Goal: Task Accomplishment & Management: Use online tool/utility

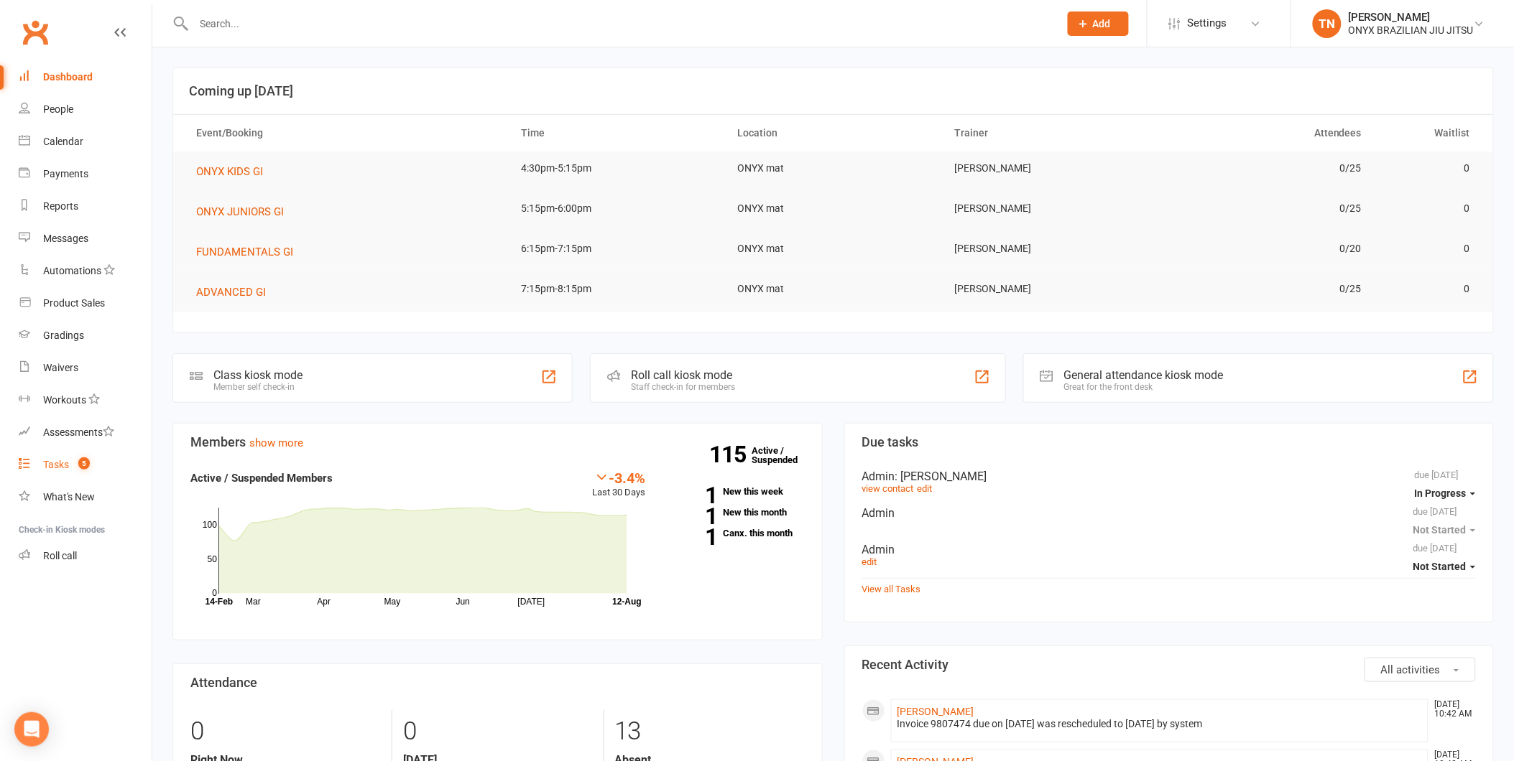
click at [34, 450] on link "Tasks 5" at bounding box center [85, 465] width 133 height 32
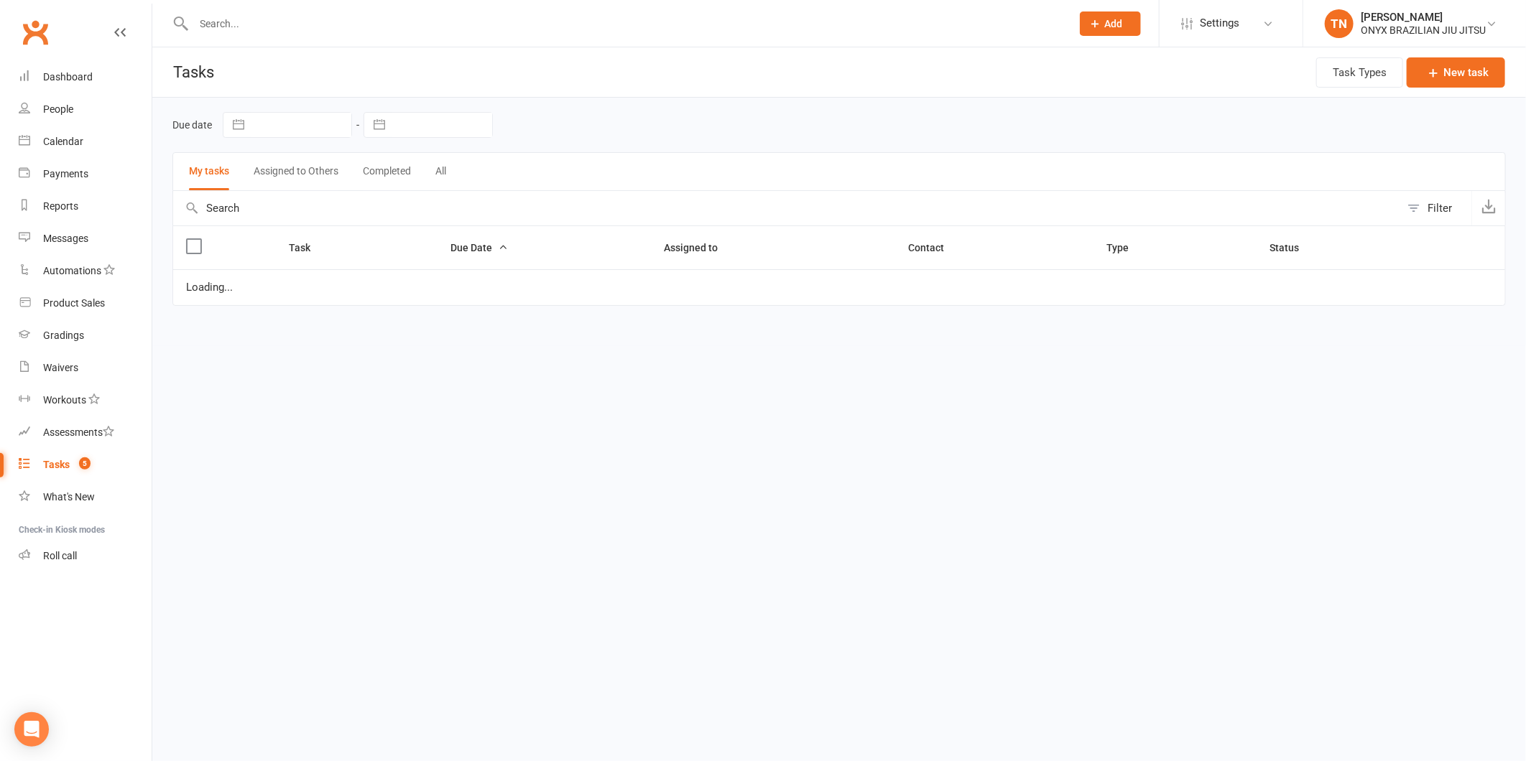
select select "started"
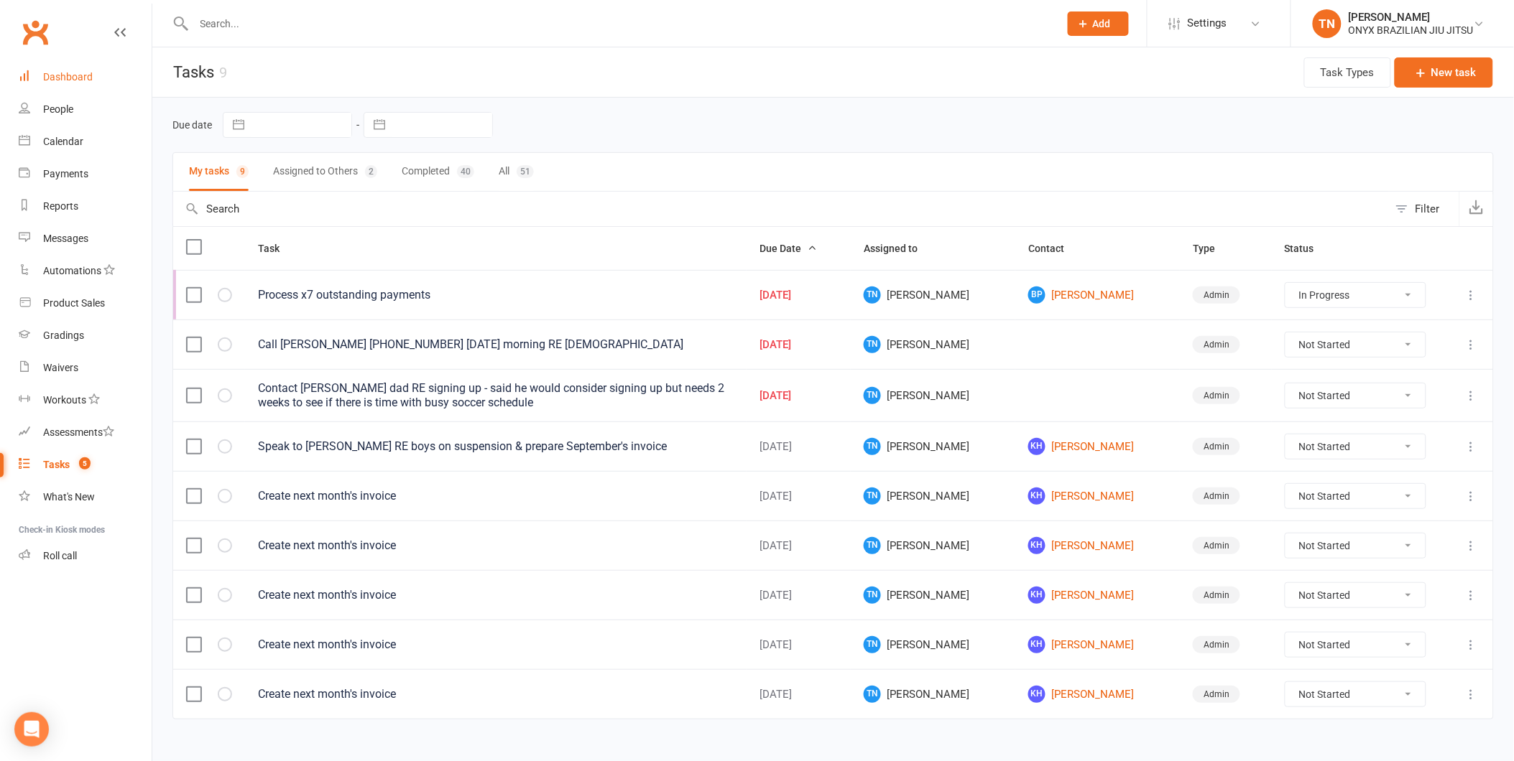
click at [65, 90] on link "Dashboard" at bounding box center [85, 77] width 133 height 32
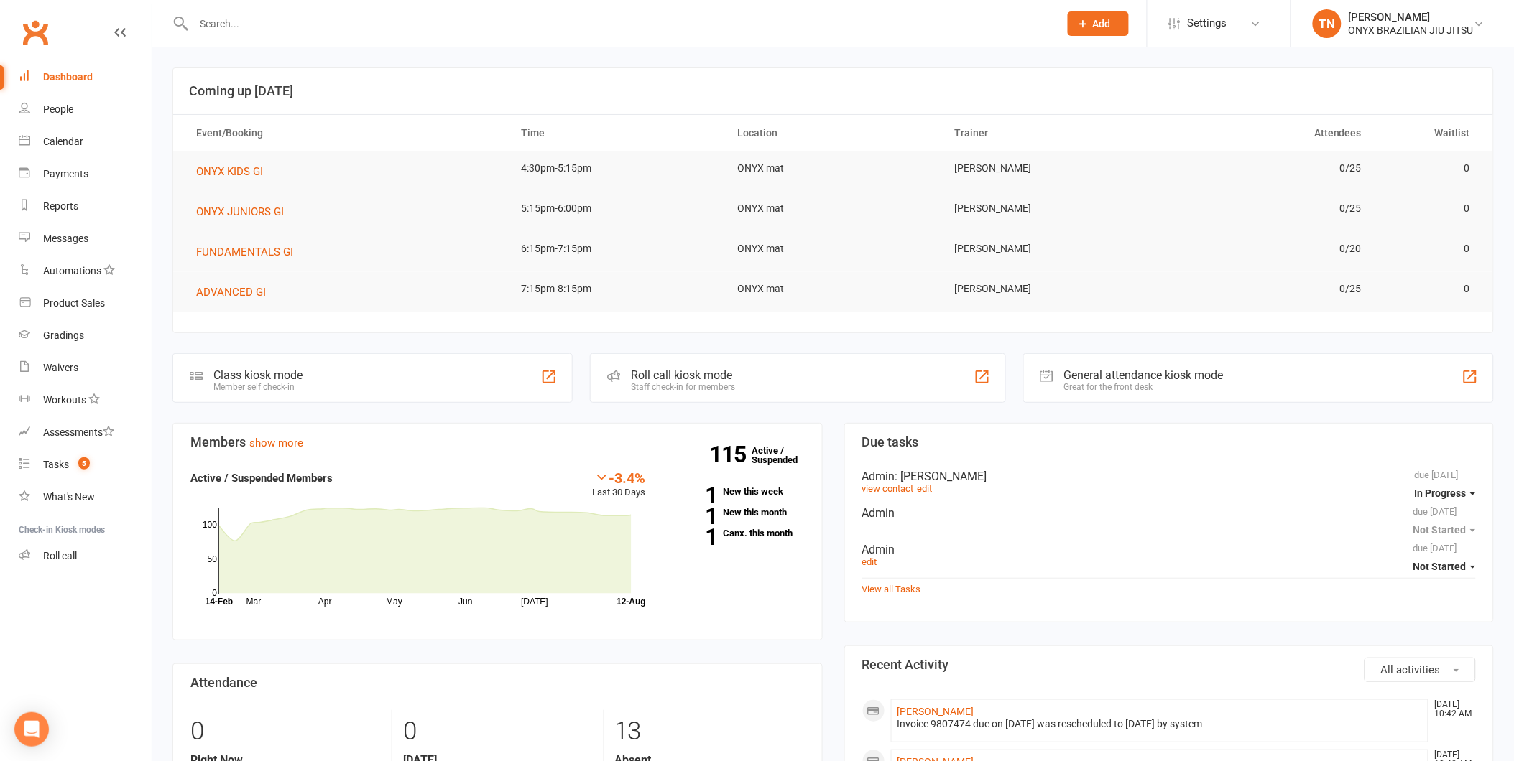
click at [647, 392] on div "Roll call kiosk mode Staff check-in for members" at bounding box center [797, 378] width 415 height 50
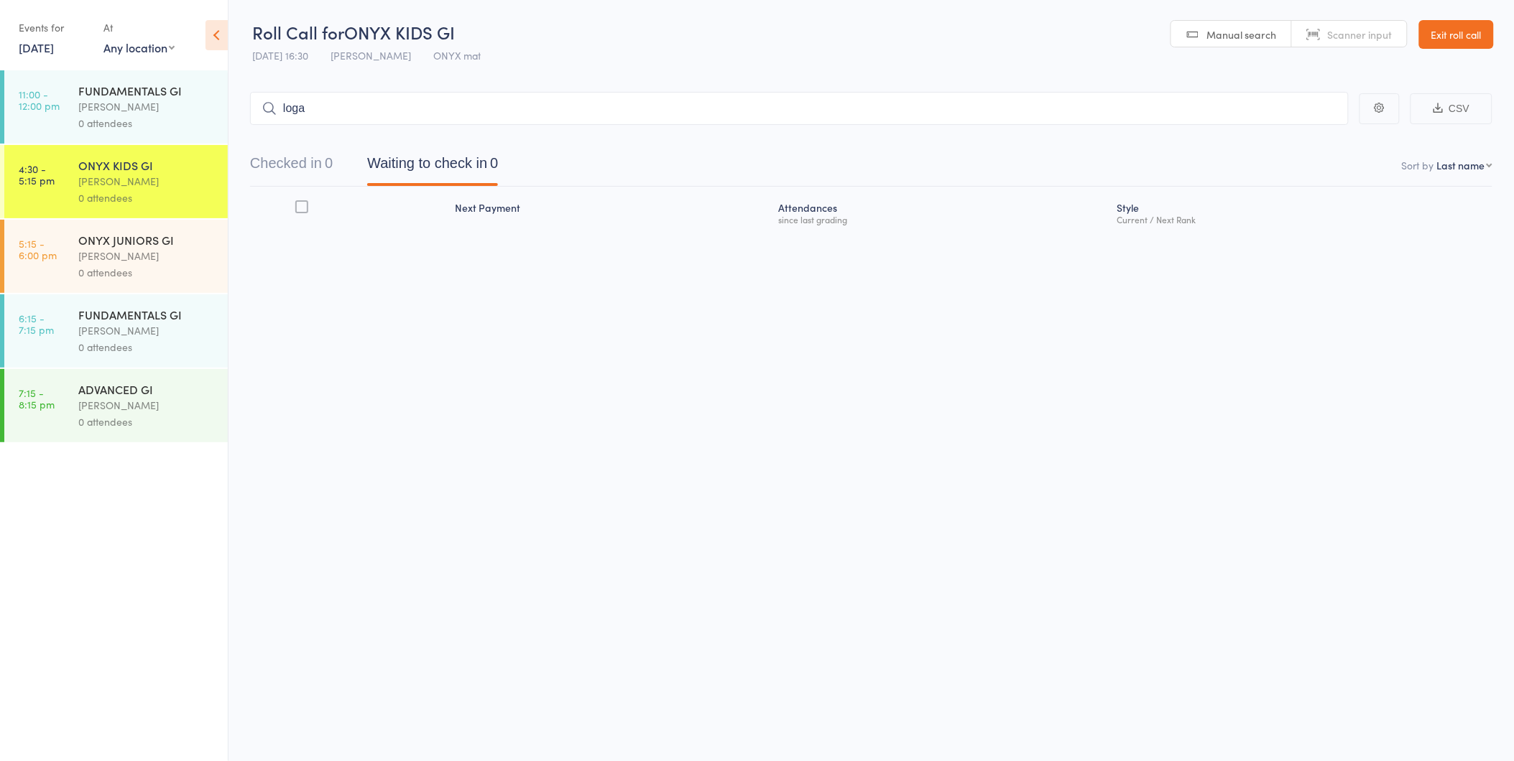
type input "logan"
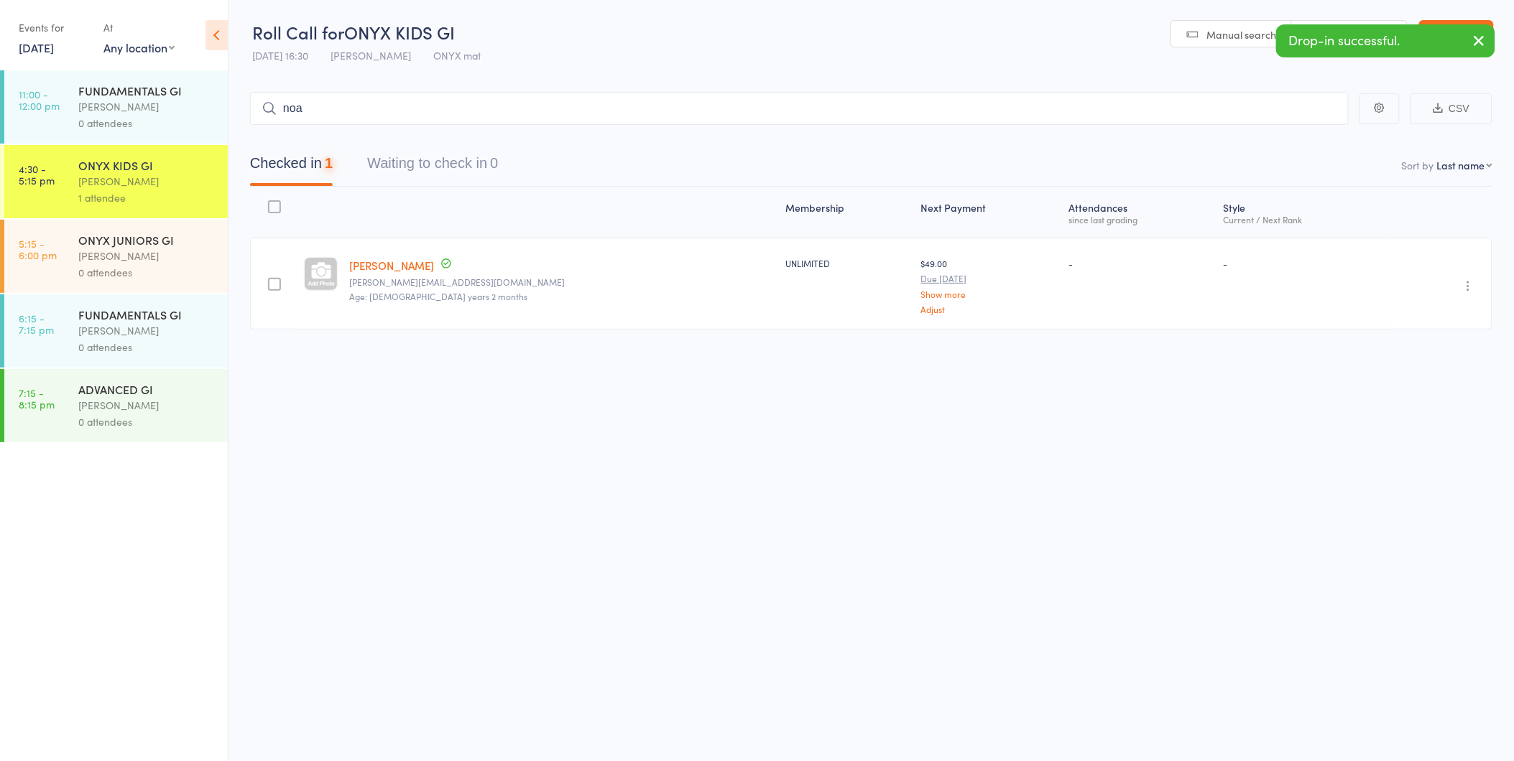
type input "noah"
type input "lucas"
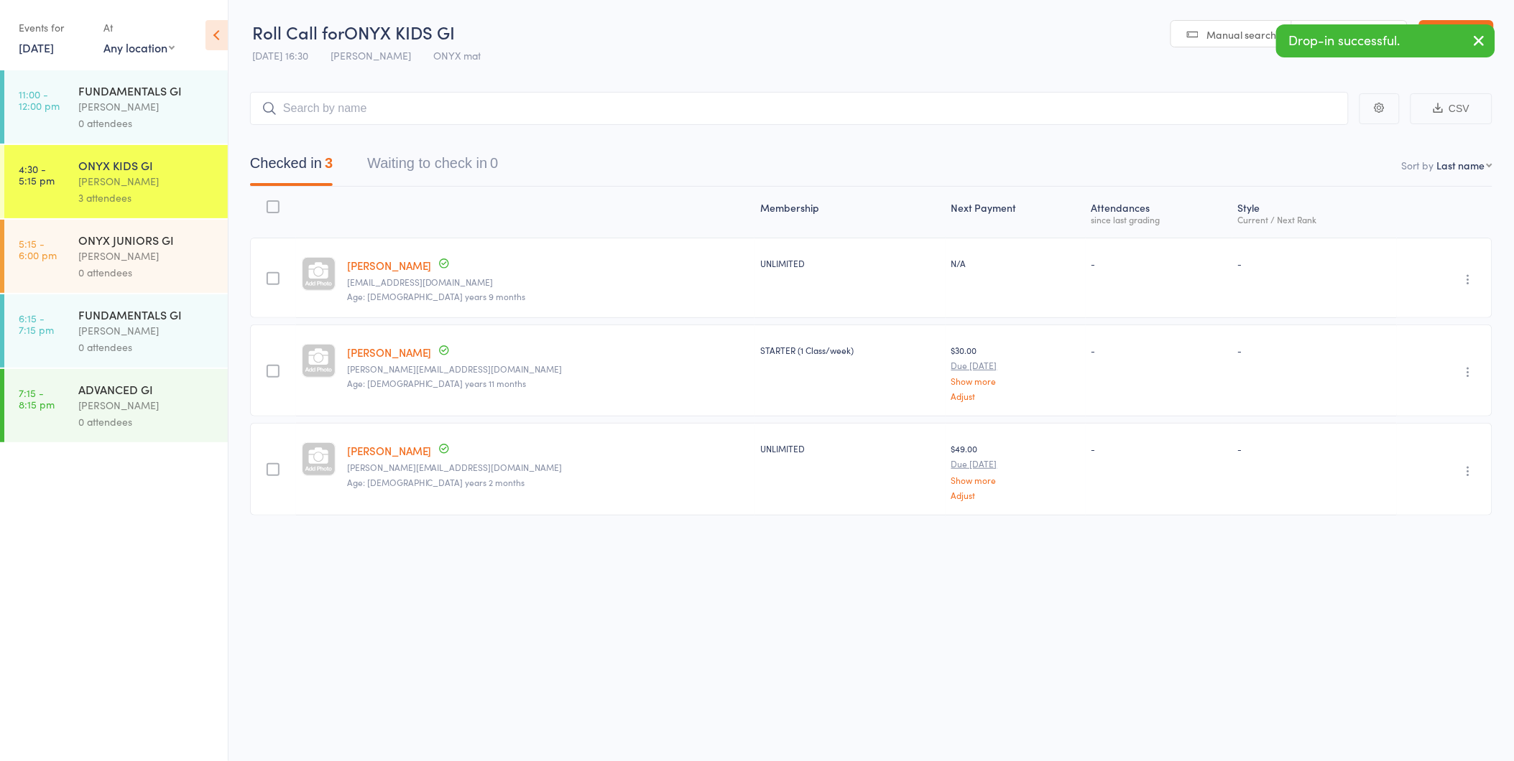
type input "s"
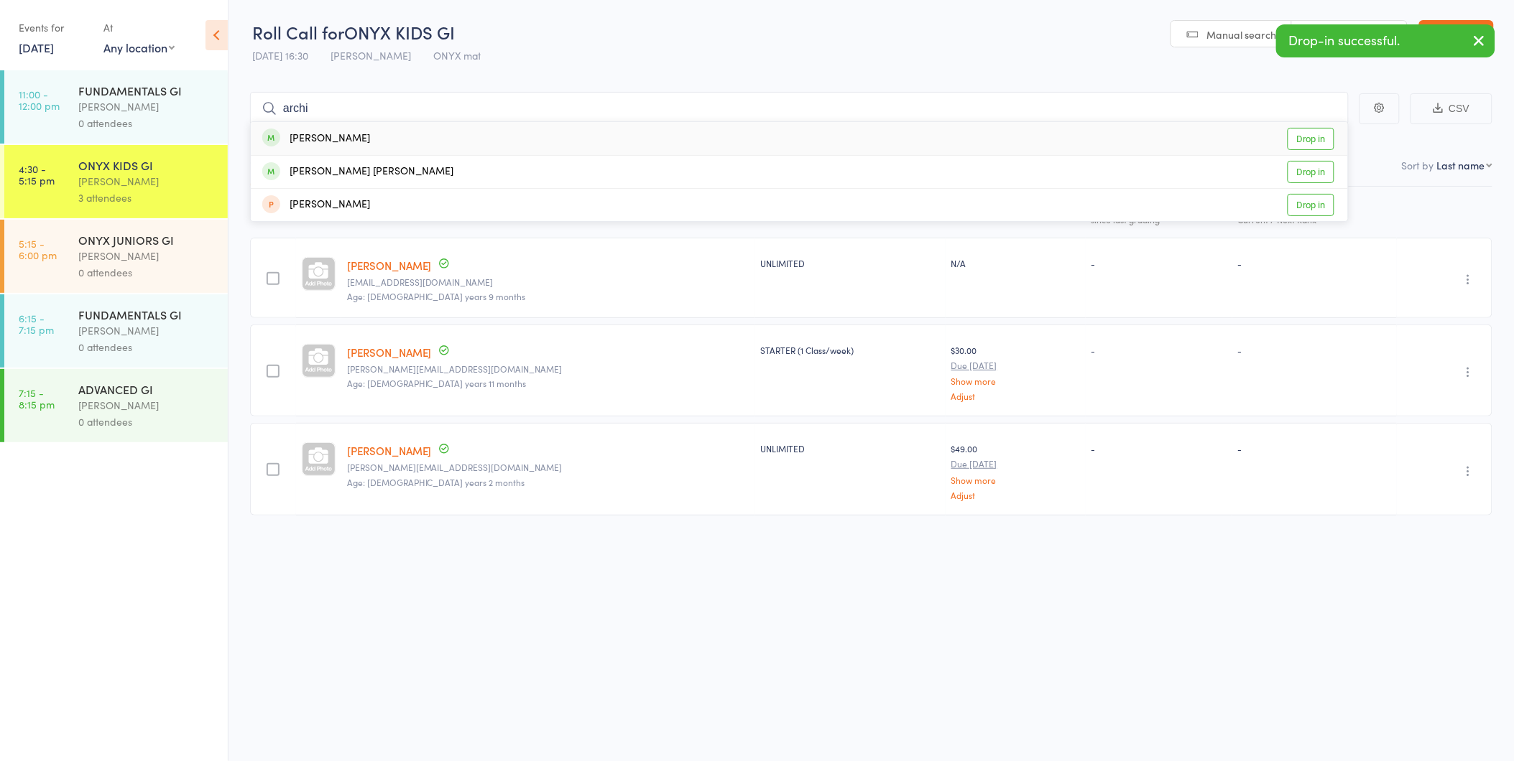
type input "archie"
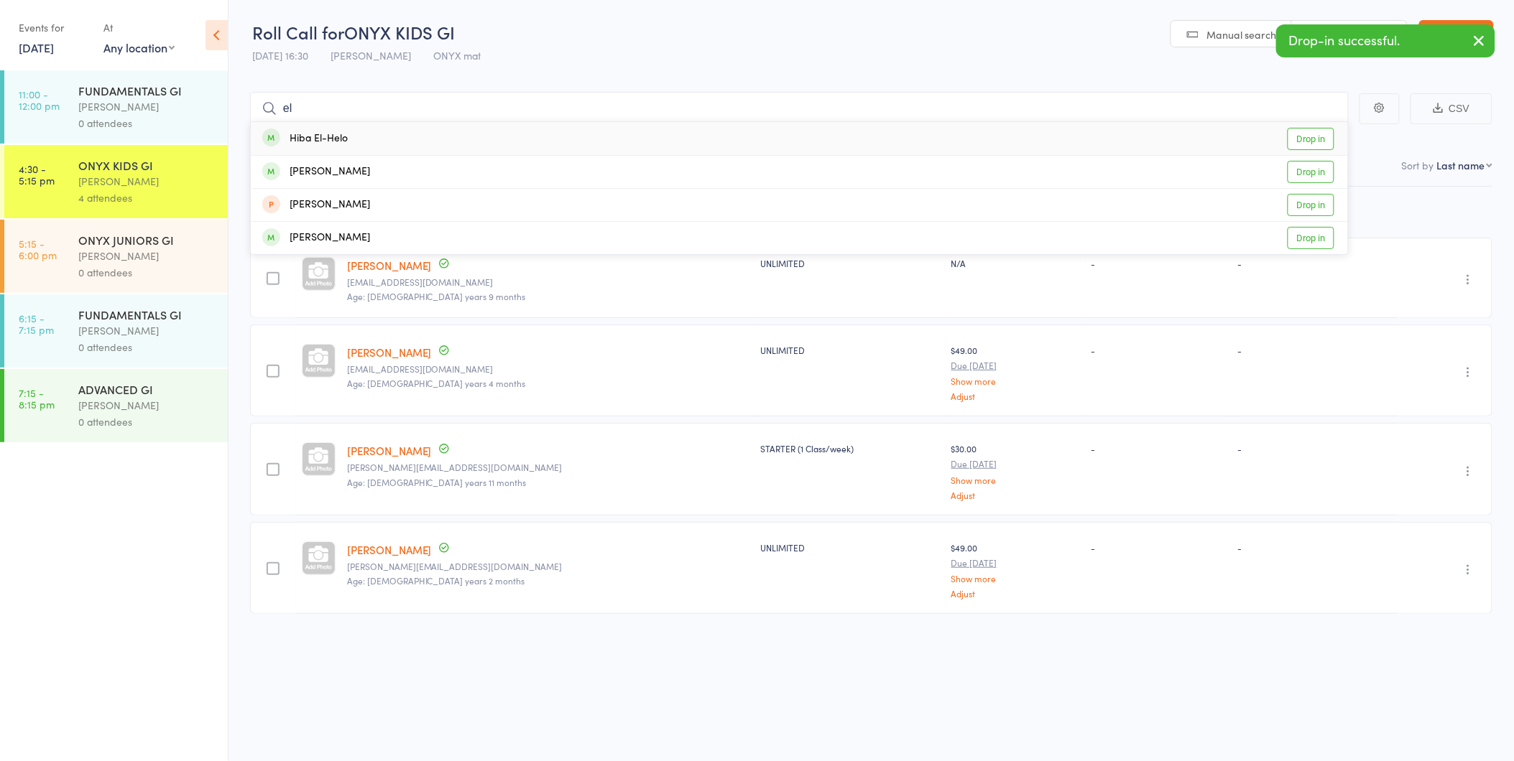
type input "eli"
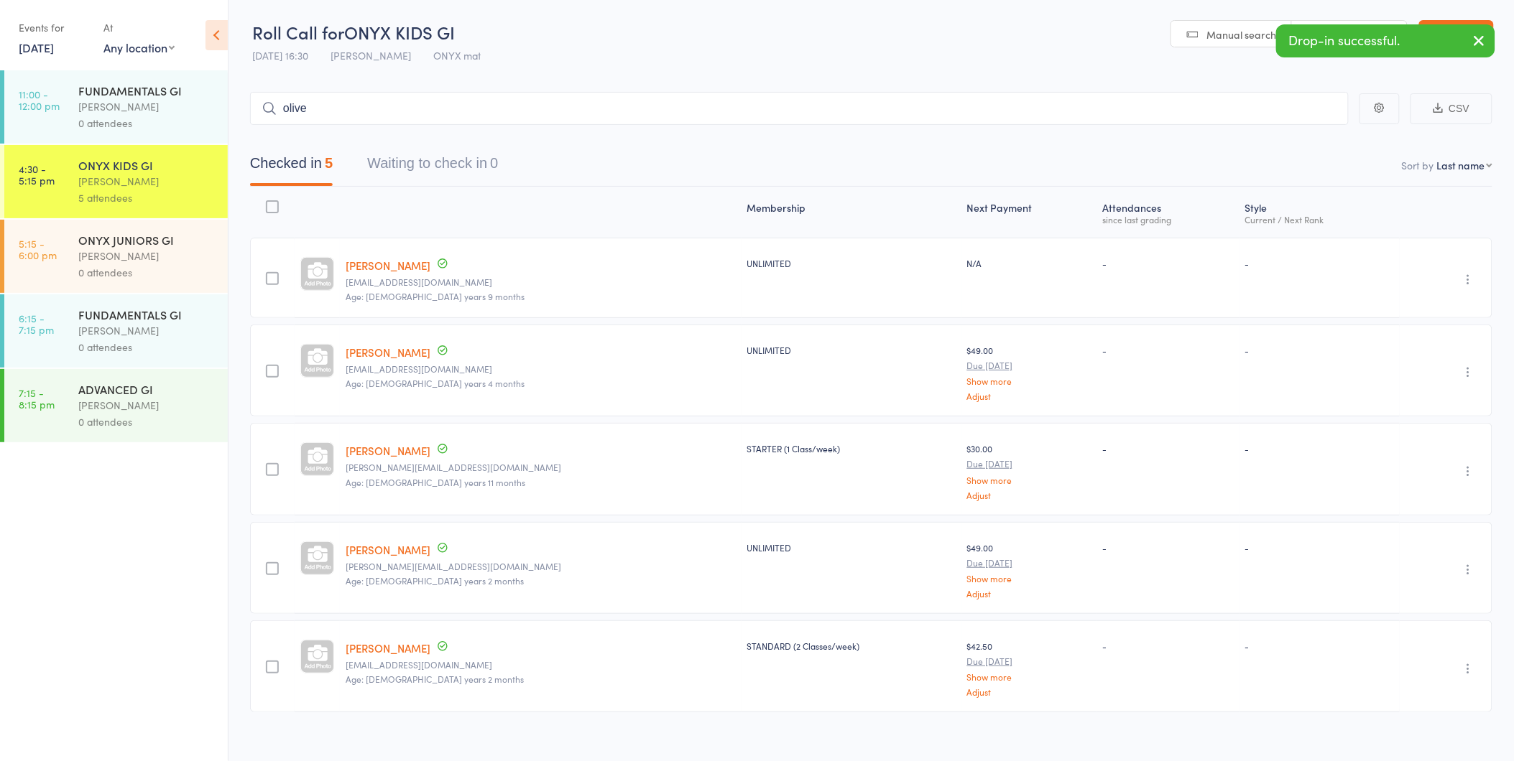
type input "oliver"
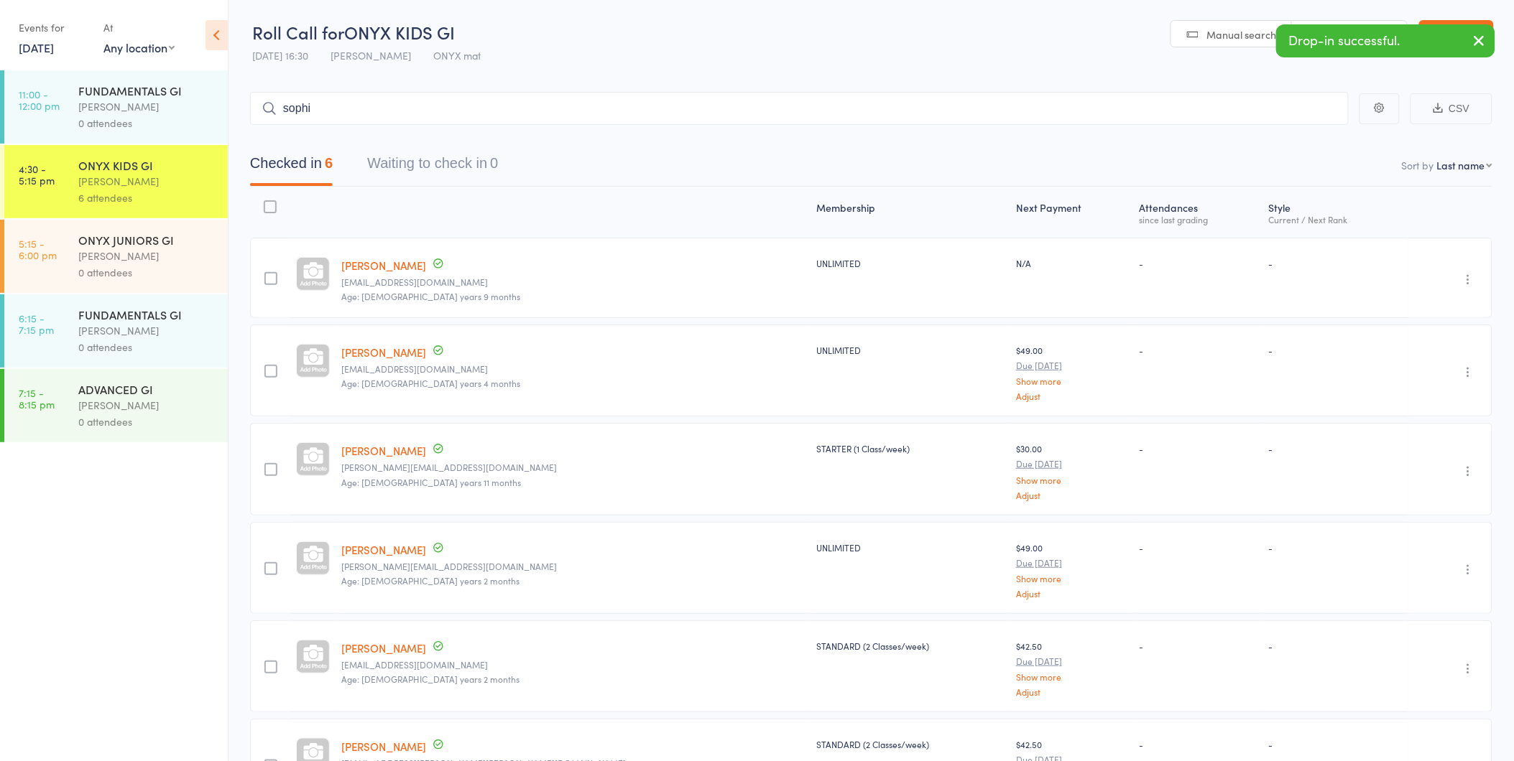
type input "sophia"
click at [1455, 33] on link "Exit roll call" at bounding box center [1456, 34] width 75 height 29
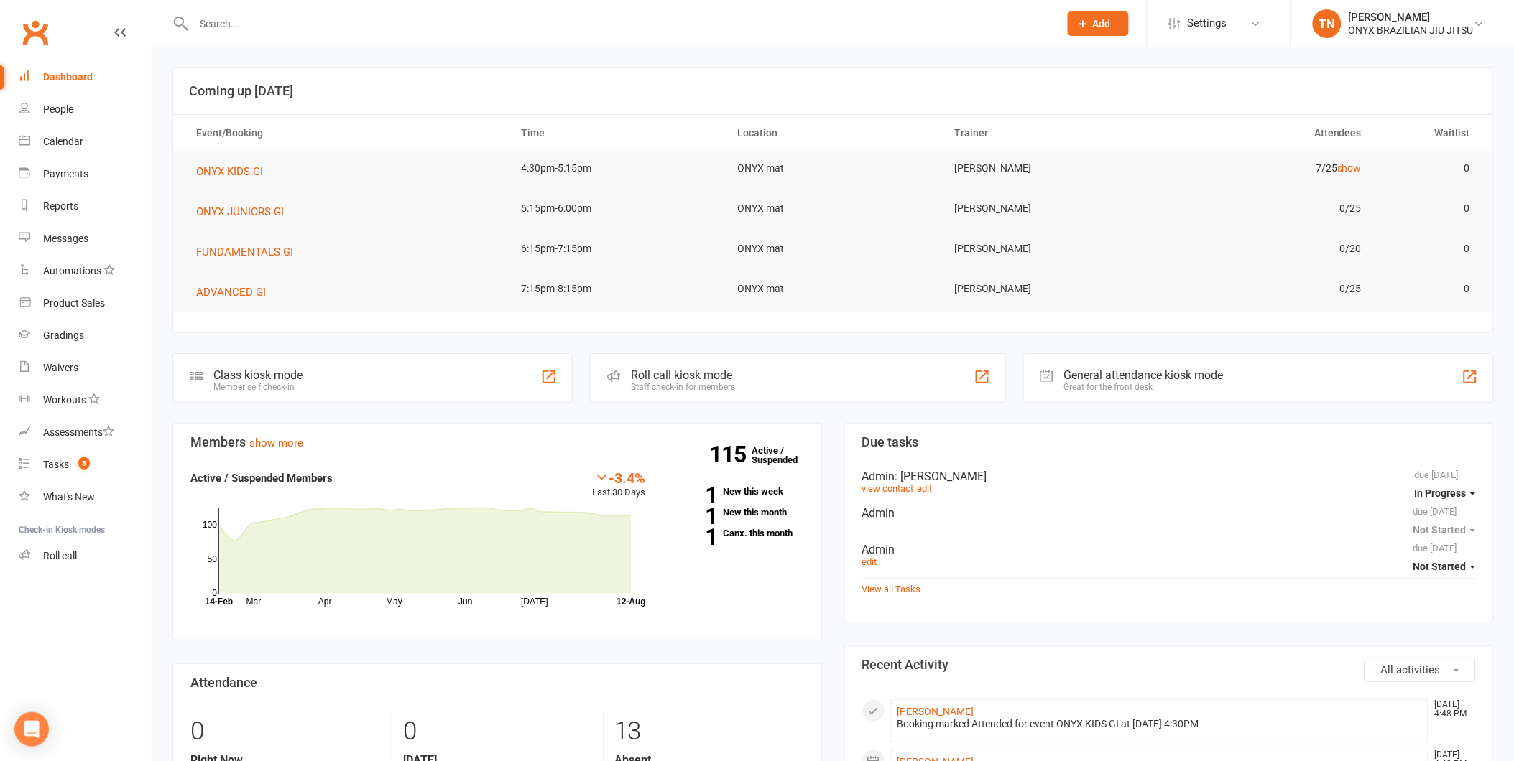
click at [728, 376] on div "Roll call kiosk mode" at bounding box center [683, 376] width 104 height 14
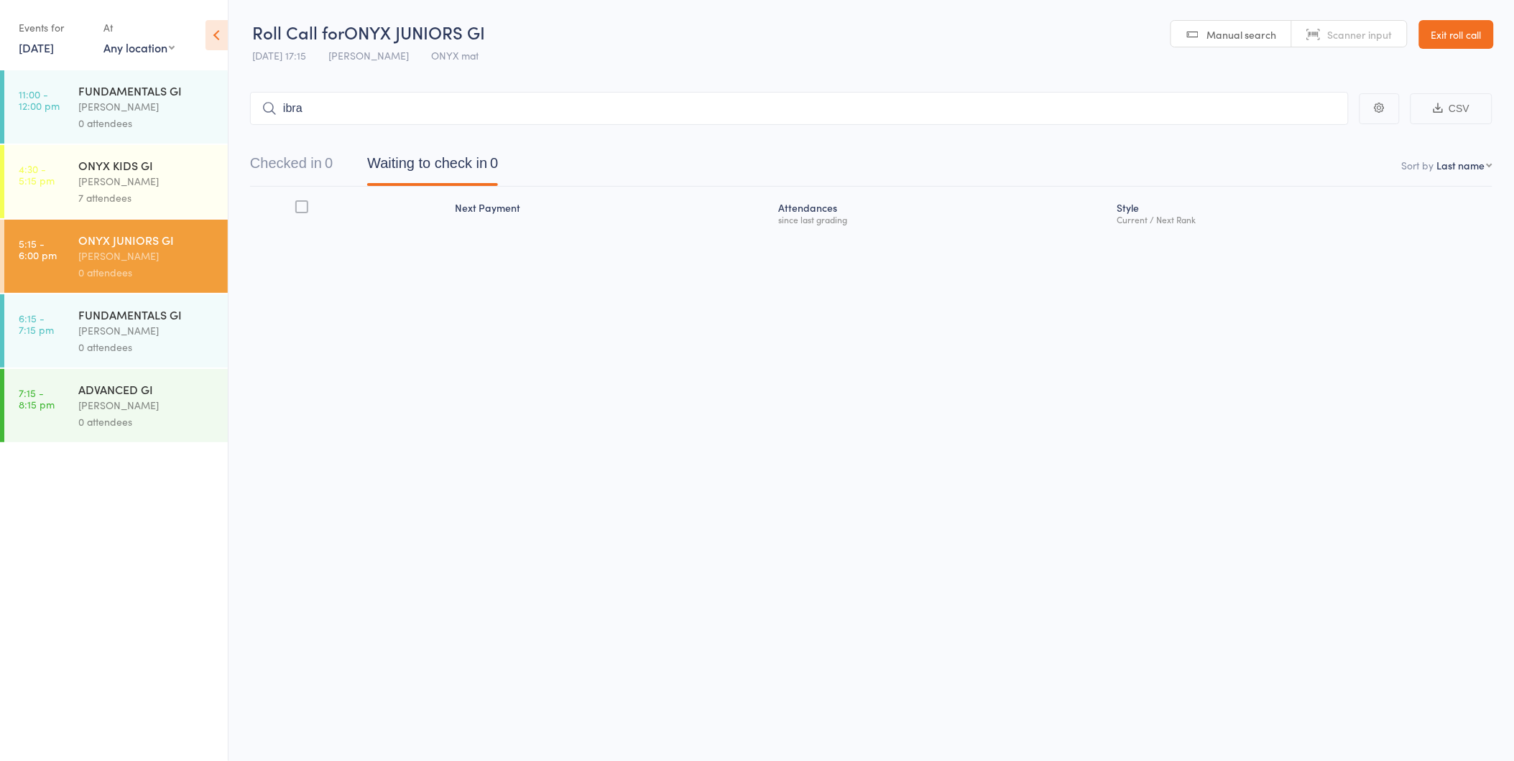
type input "ibrah"
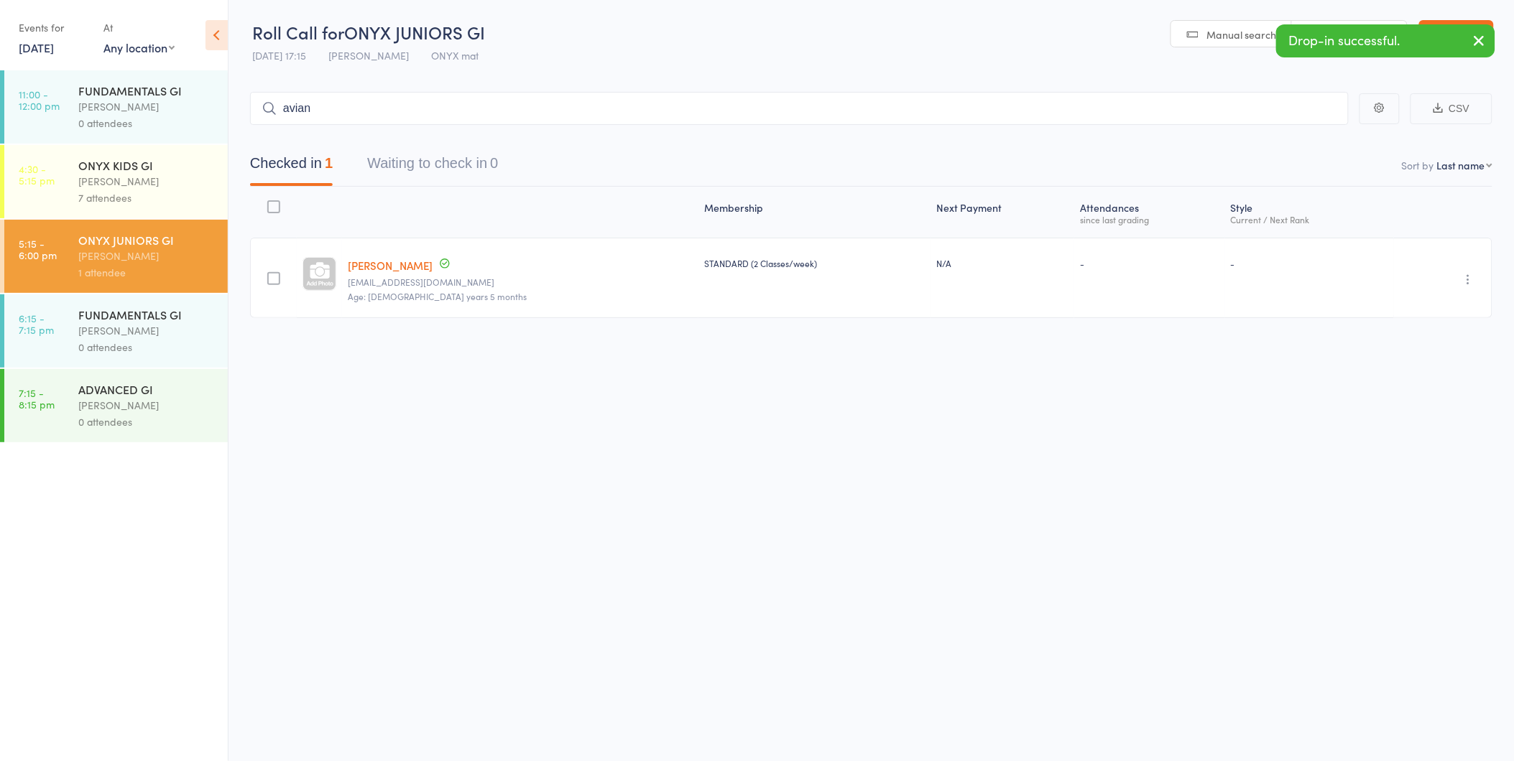
type input "aviana"
type input "nela"
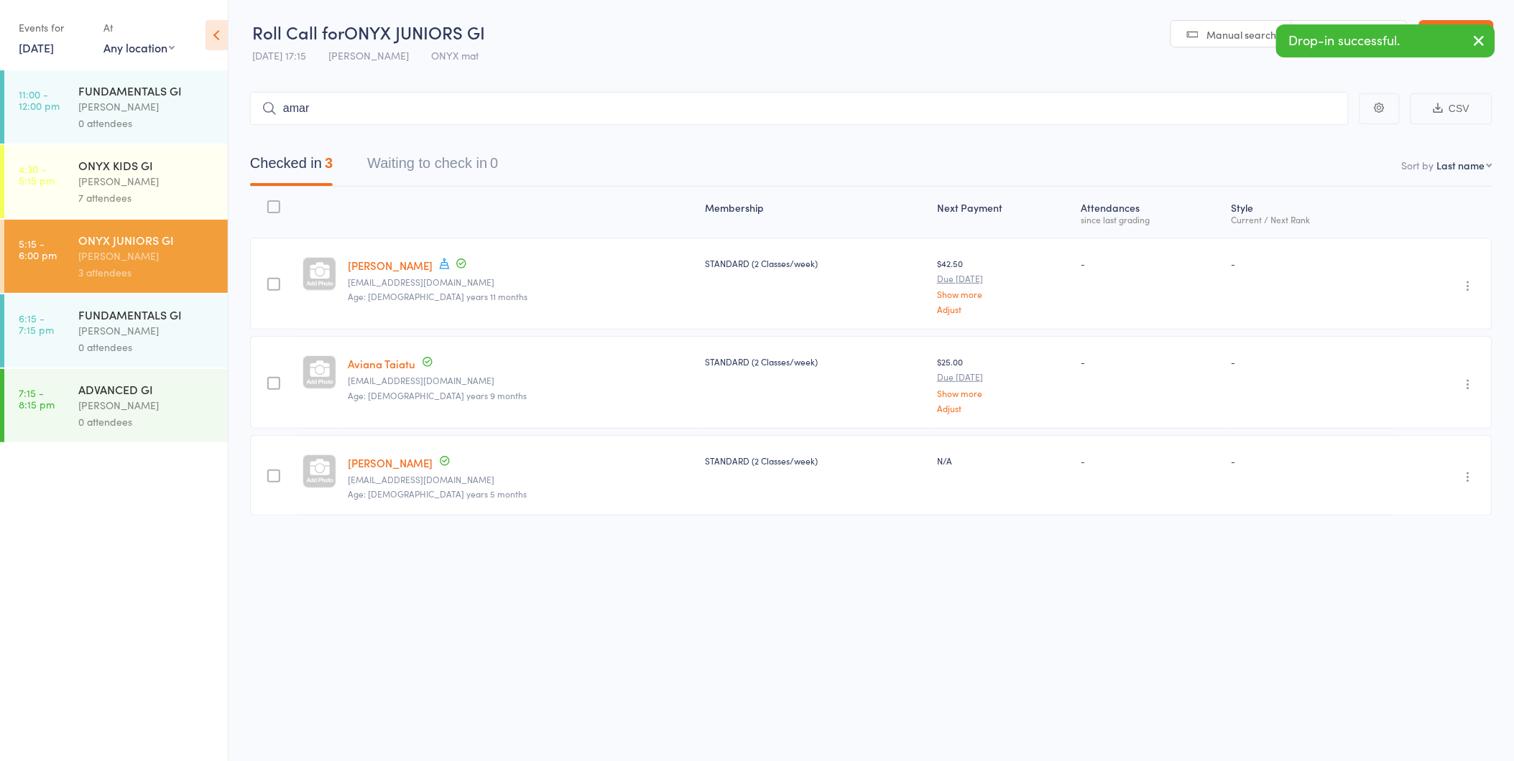
type input "amara"
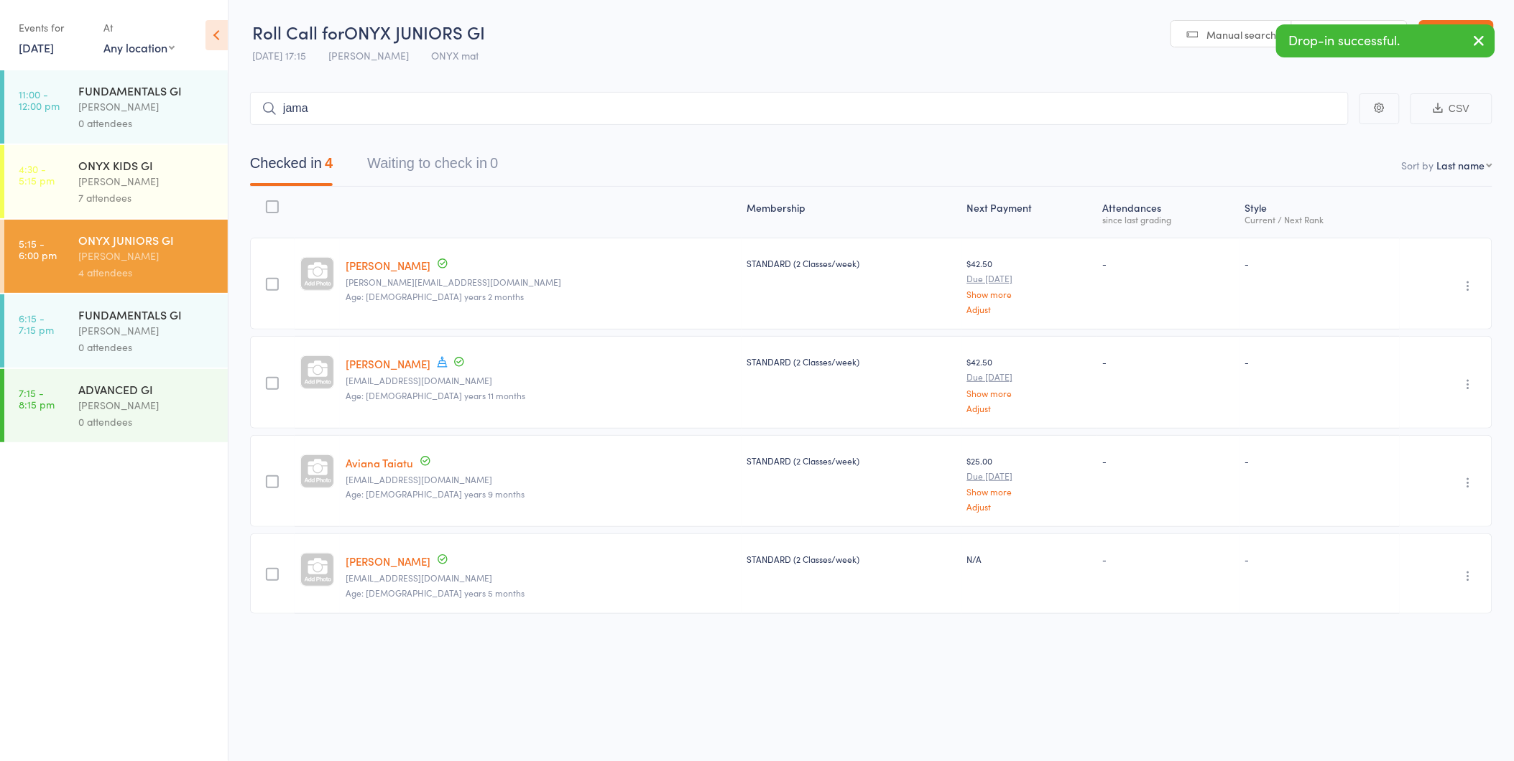
type input "jamal"
type input "xavier"
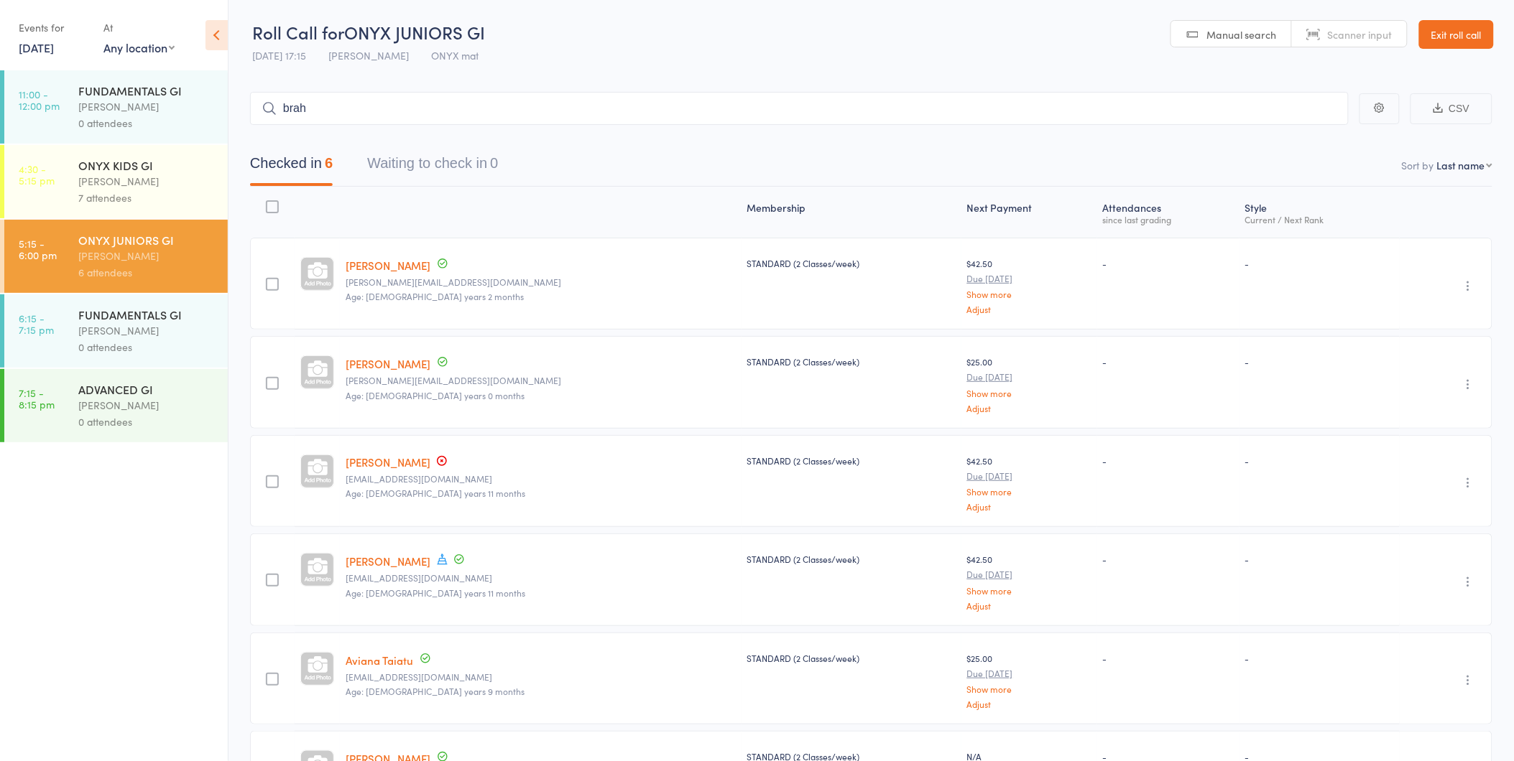
type input "brahm"
type input "calvin"
type input "adam"
type input "lachlan"
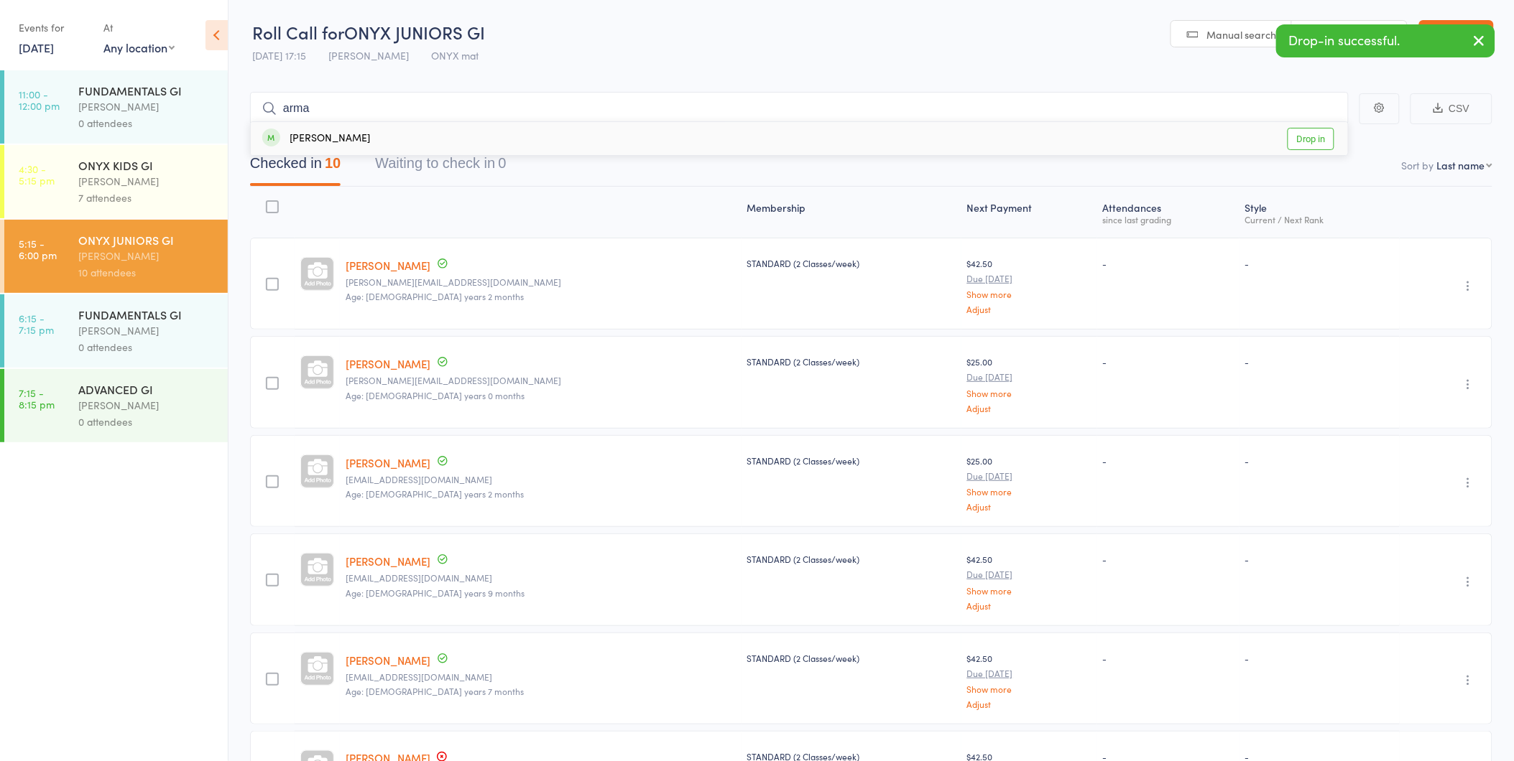
type input "armaa"
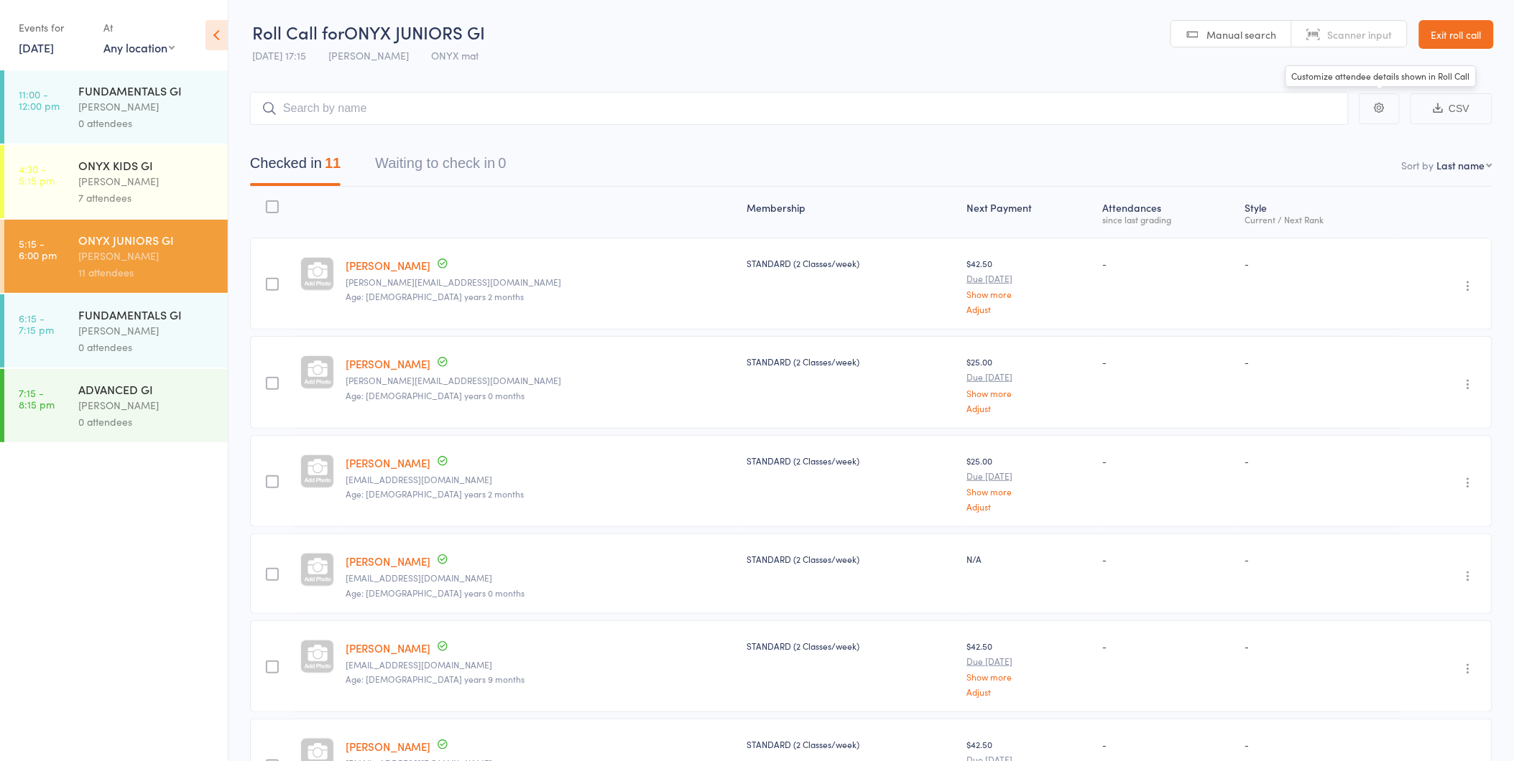
click at [1467, 37] on link "Exit roll call" at bounding box center [1456, 34] width 75 height 29
